Goal: Find specific page/section

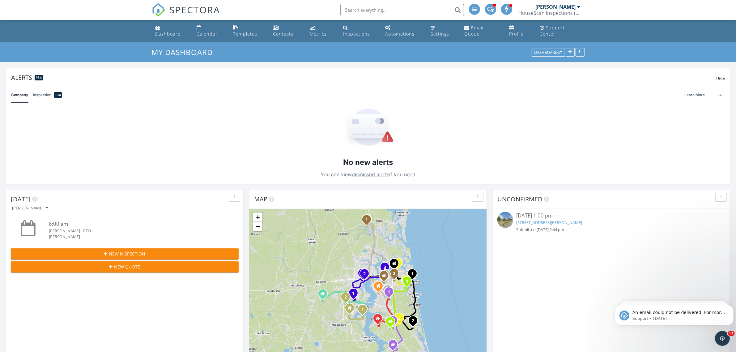
click at [385, 11] on input "text" at bounding box center [402, 10] width 124 height 12
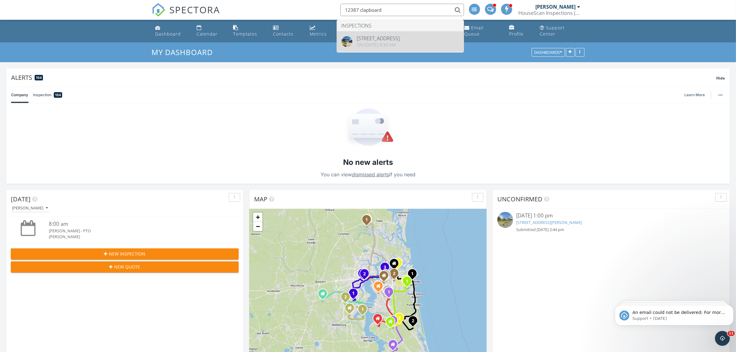
type input "12387 clapboard"
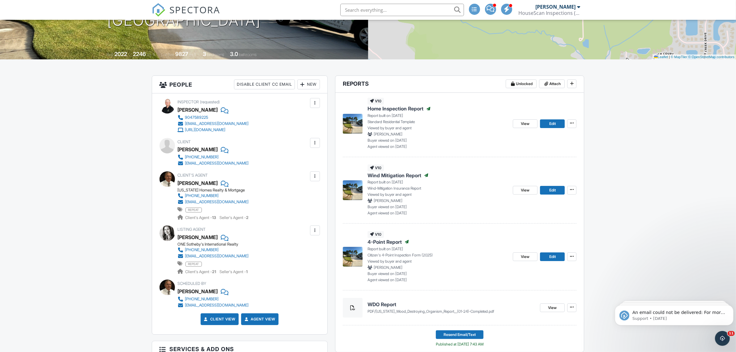
scroll to position [77, 0]
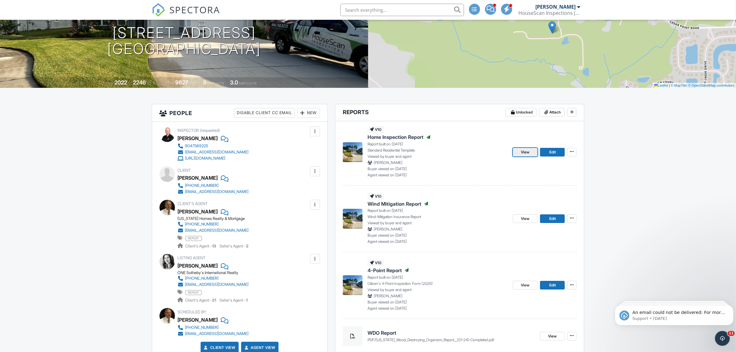
click at [526, 155] on span "View" at bounding box center [525, 152] width 9 height 6
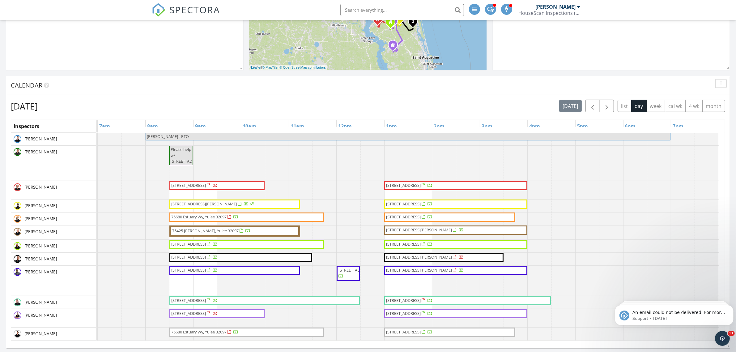
scroll to position [309, 0]
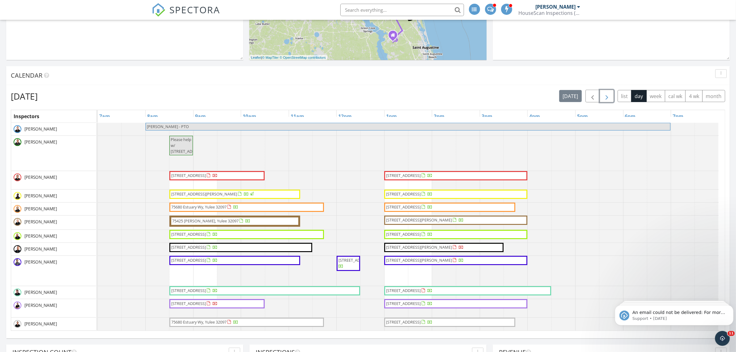
click at [603, 97] on span "button" at bounding box center [606, 95] width 7 height 7
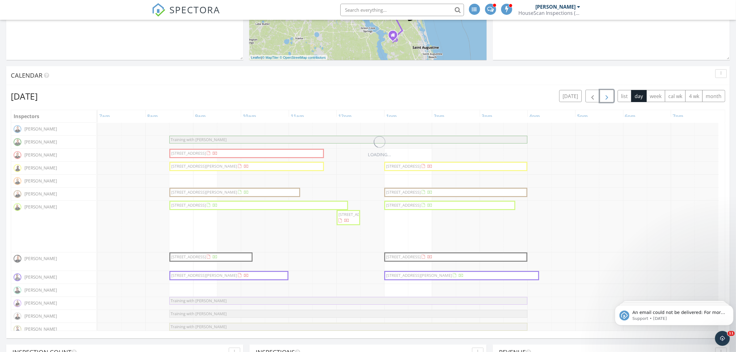
click at [603, 97] on span "button" at bounding box center [606, 95] width 7 height 7
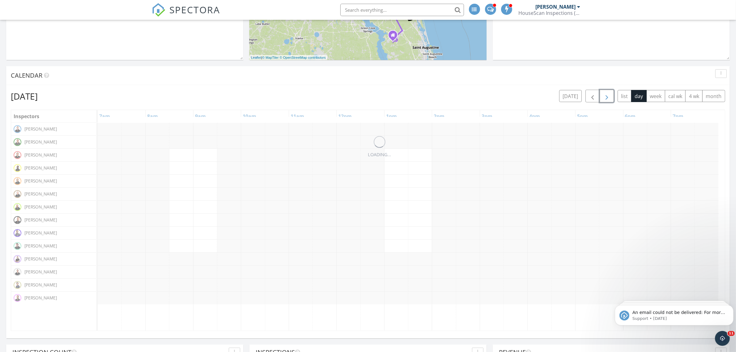
click at [603, 97] on span "button" at bounding box center [606, 95] width 7 height 7
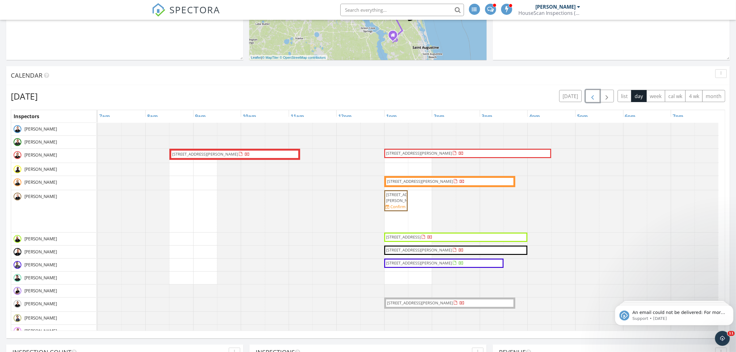
click at [593, 97] on span "button" at bounding box center [592, 95] width 7 height 7
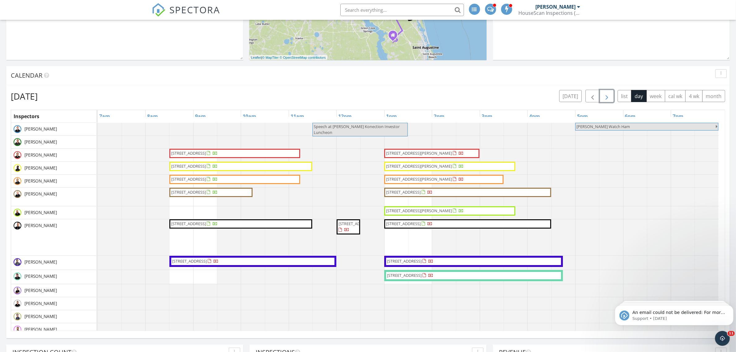
click at [607, 97] on span "button" at bounding box center [606, 95] width 7 height 7
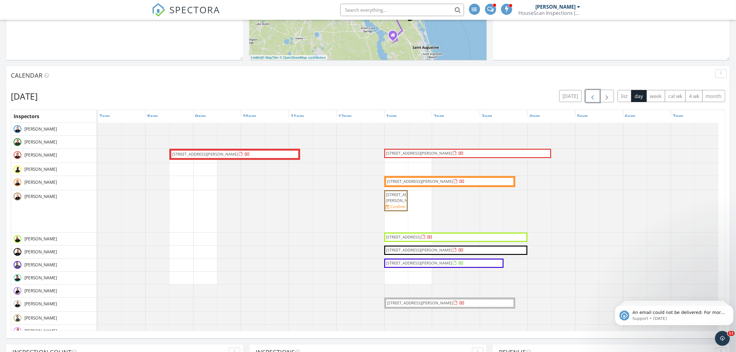
click at [589, 98] on span "button" at bounding box center [592, 95] width 7 height 7
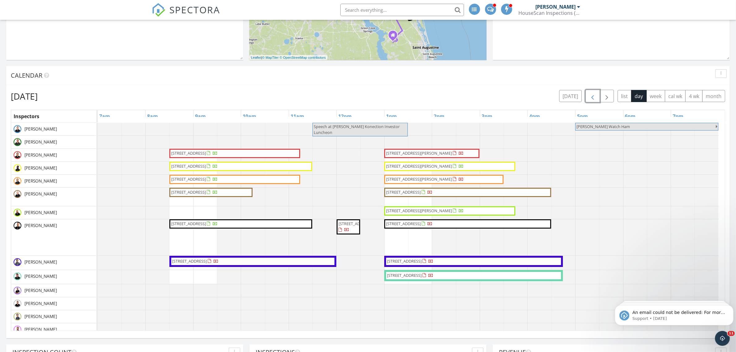
click at [589, 98] on span "button" at bounding box center [592, 95] width 7 height 7
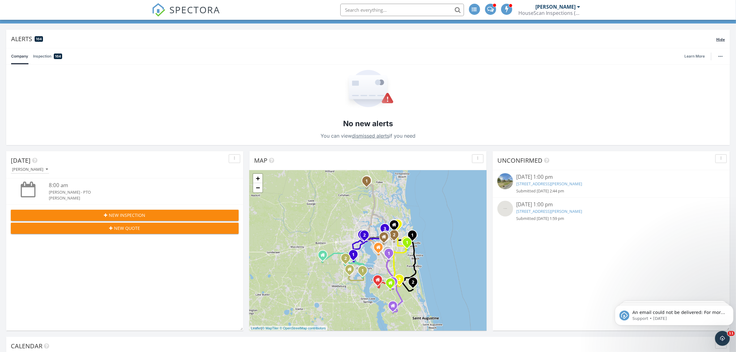
scroll to position [0, 0]
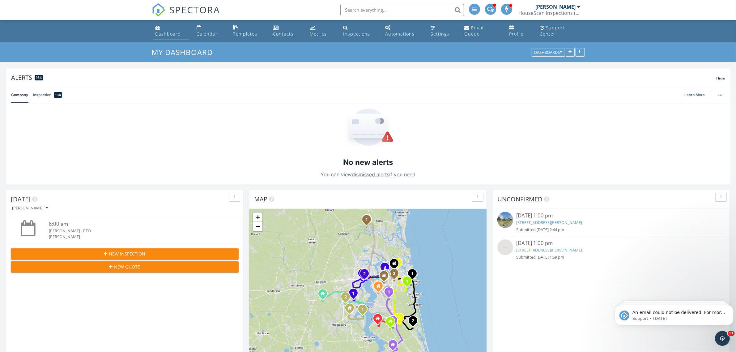
click at [169, 29] on link "Dashboard" at bounding box center [171, 31] width 36 height 18
